Goal: Entertainment & Leisure: Consume media (video, audio)

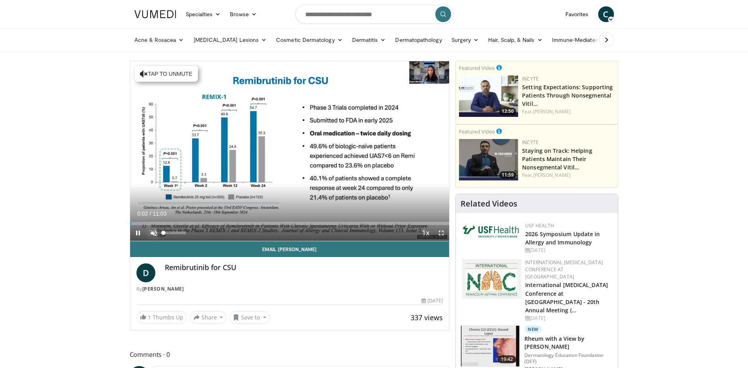
click at [151, 233] on span "Video Player" at bounding box center [154, 233] width 16 height 16
click at [440, 230] on span "Video Player" at bounding box center [442, 233] width 16 height 16
